Goal: Transaction & Acquisition: Purchase product/service

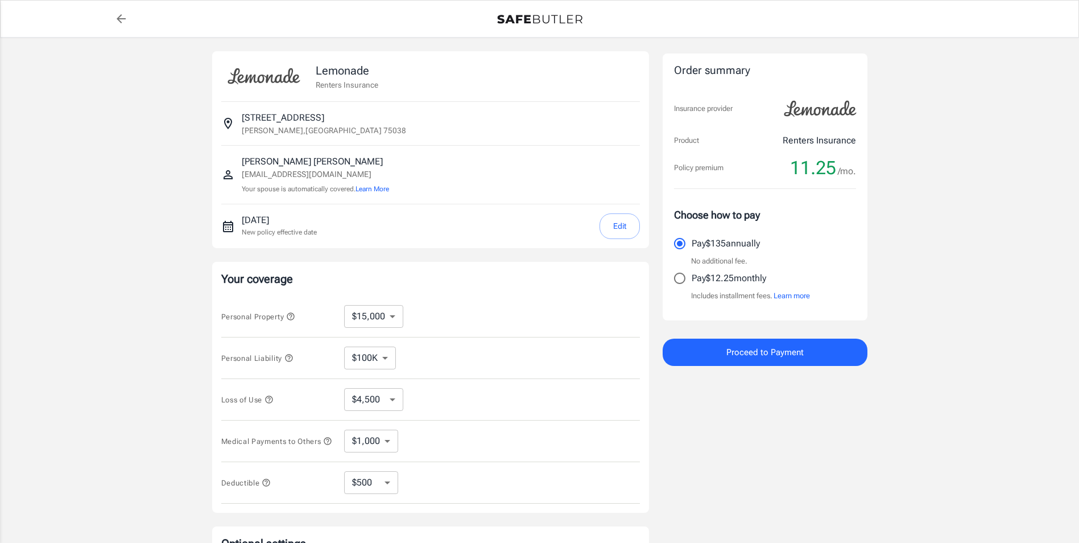
select select "15000"
select select "500"
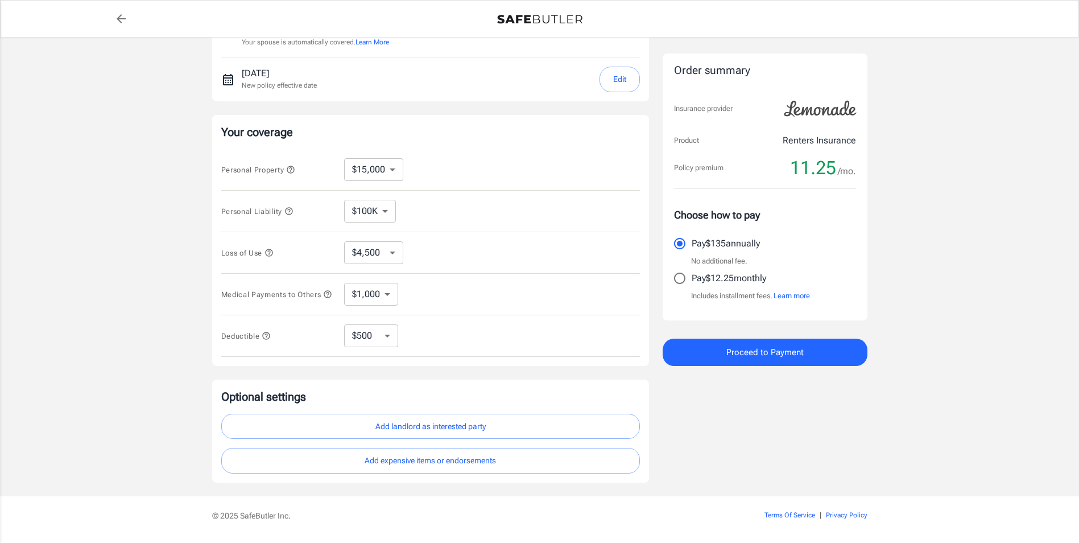
scroll to position [184, 0]
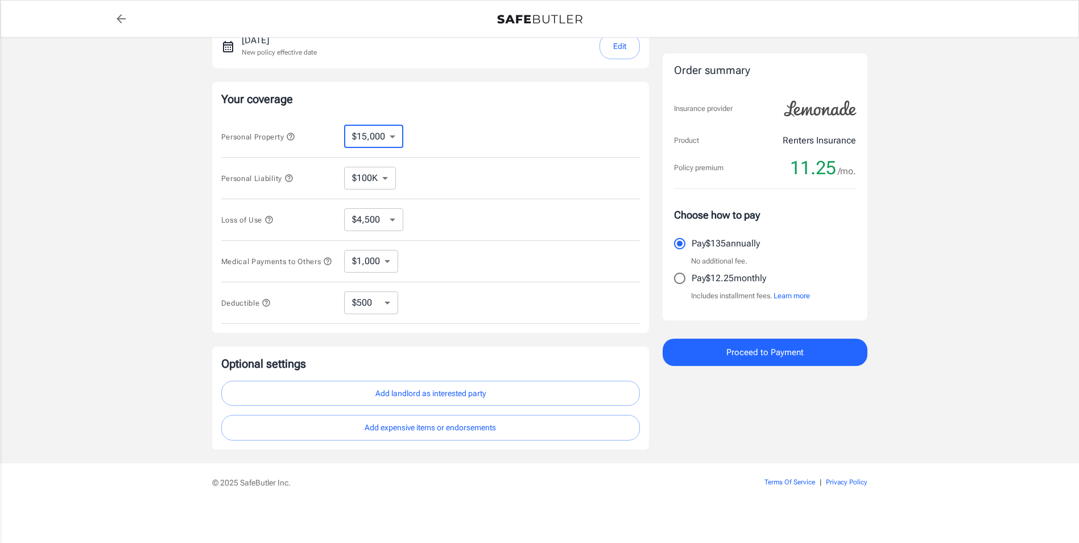
click at [394, 132] on select "$10,000 $15,000 $20,000 $25,000 $30,000 $40,000 $50,000 $100K $150K $200K $250K" at bounding box center [373, 136] width 59 height 23
select select "25000"
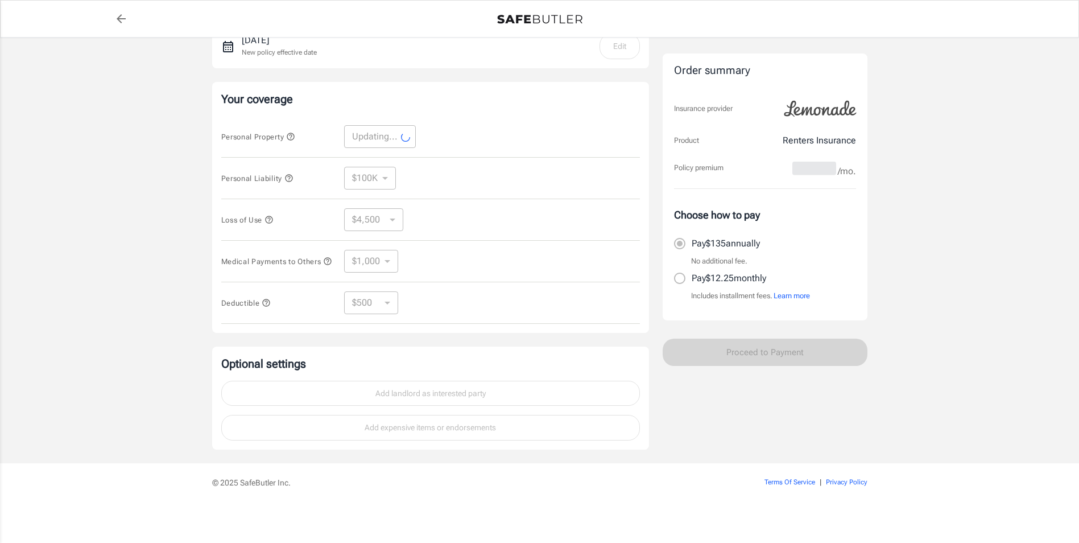
select select "25000"
select select "7500"
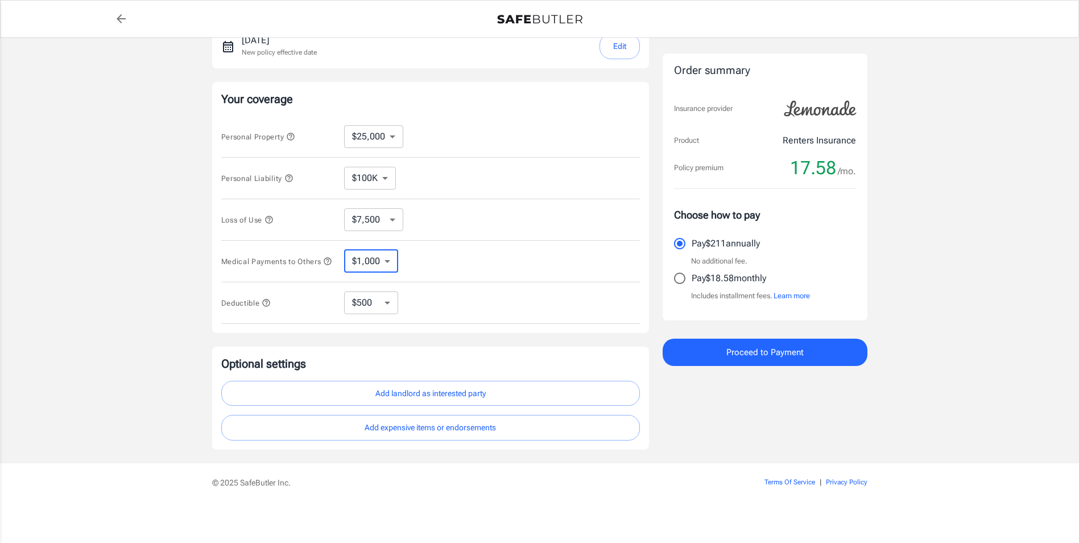
click at [391, 262] on select "$1,000 $2,000 $3,000 $4,000 $5,000" at bounding box center [371, 261] width 54 height 23
select select "2000"
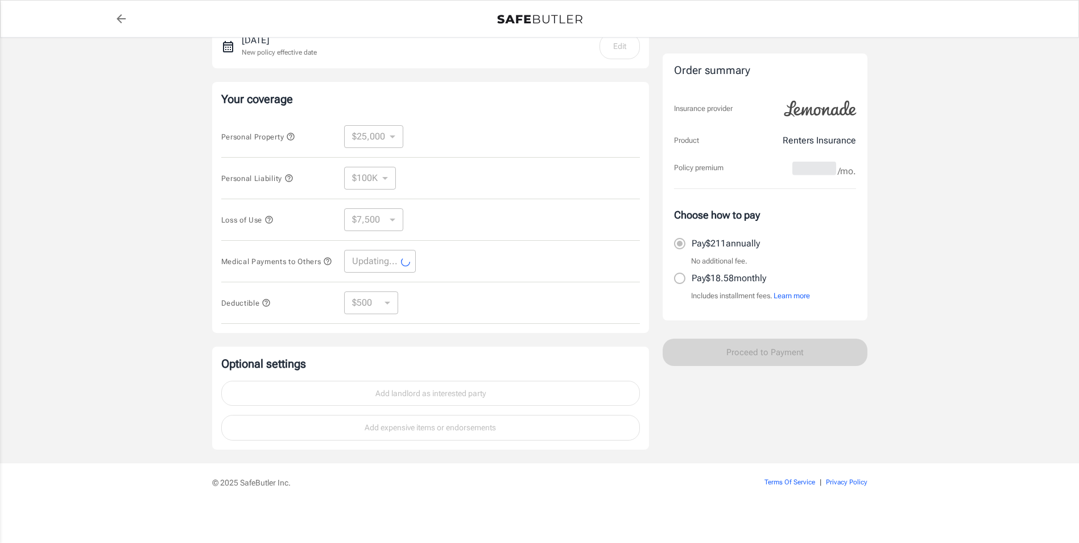
select select "2000"
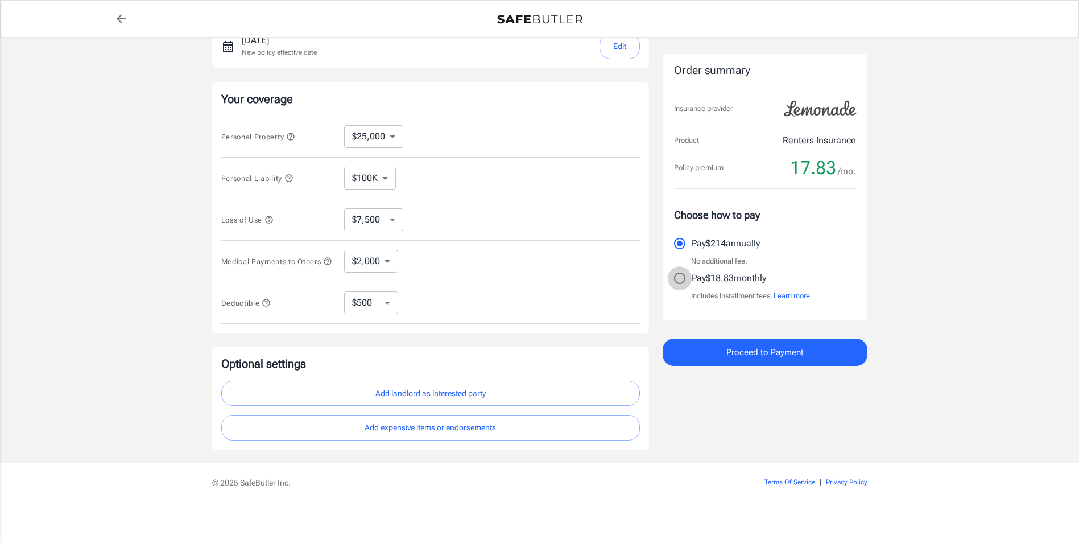
click at [677, 279] on input "Pay $18.83 monthly" at bounding box center [680, 278] width 24 height 24
radio input "true"
click at [747, 352] on span "Proceed to Payment" at bounding box center [764, 352] width 77 height 15
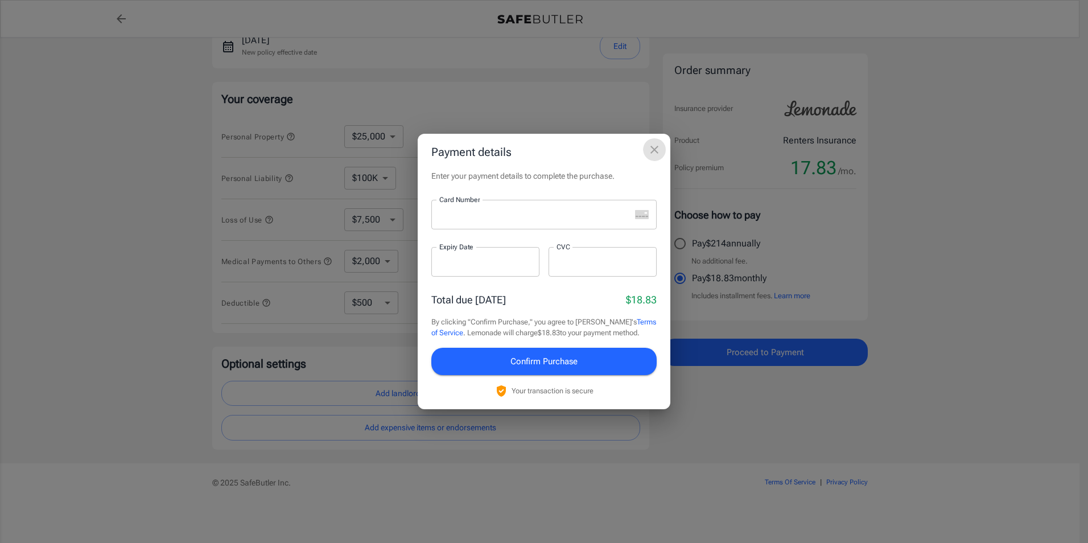
click at [662, 149] on button "close" at bounding box center [654, 149] width 23 height 23
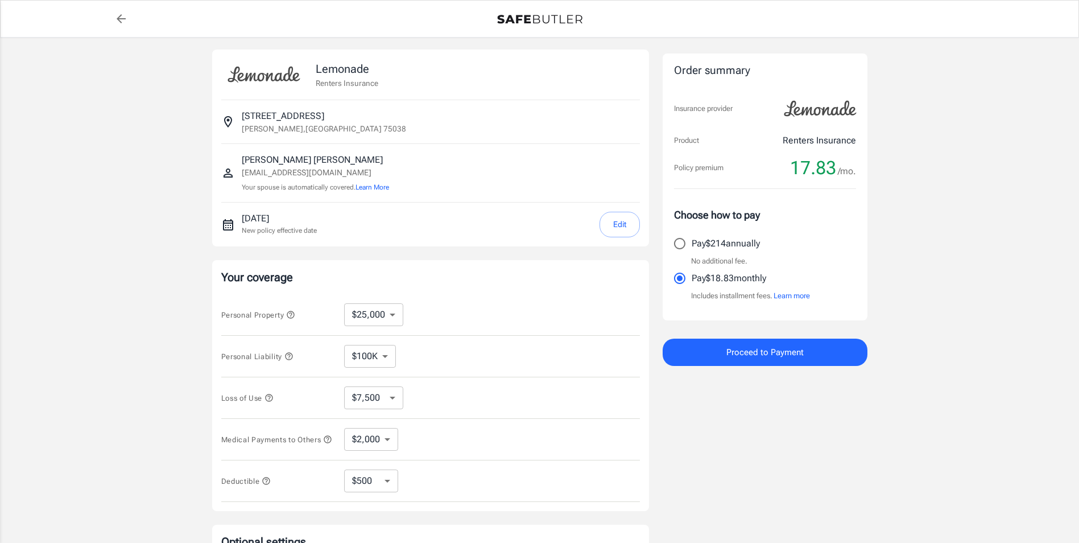
scroll to position [0, 0]
